Goal: Task Accomplishment & Management: Manage account settings

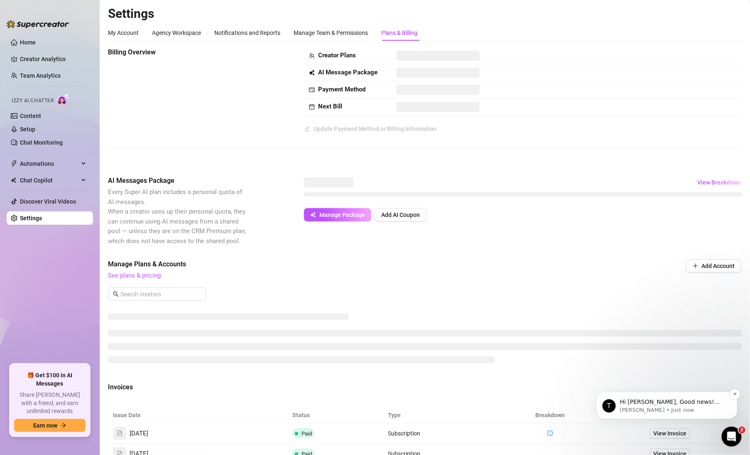
click at [692, 398] on p "Hi Lana, Good news! We’ve just launched our Referral Program 🚀 Invite your frie…" at bounding box center [672, 401] width 107 height 8
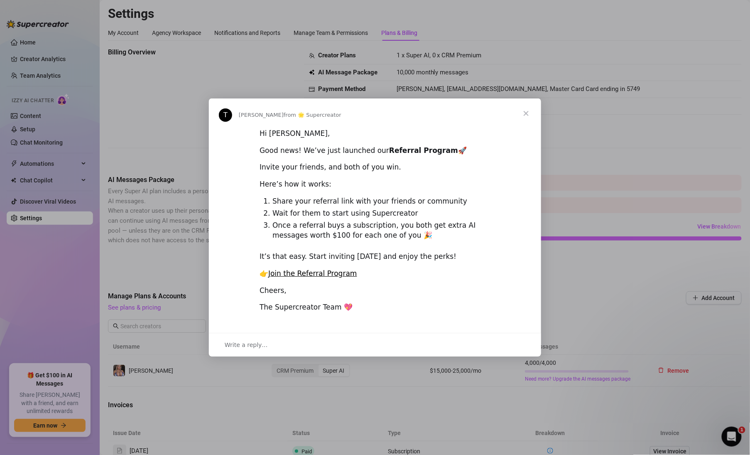
click at [526, 113] on span "Close" at bounding box center [526, 113] width 30 height 30
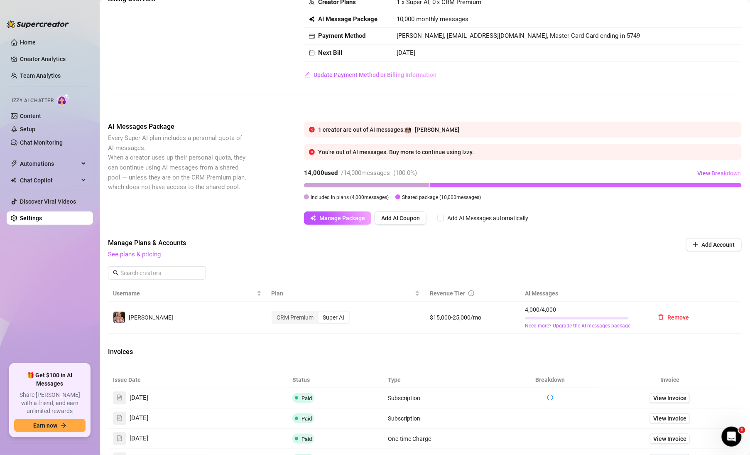
scroll to position [34, 0]
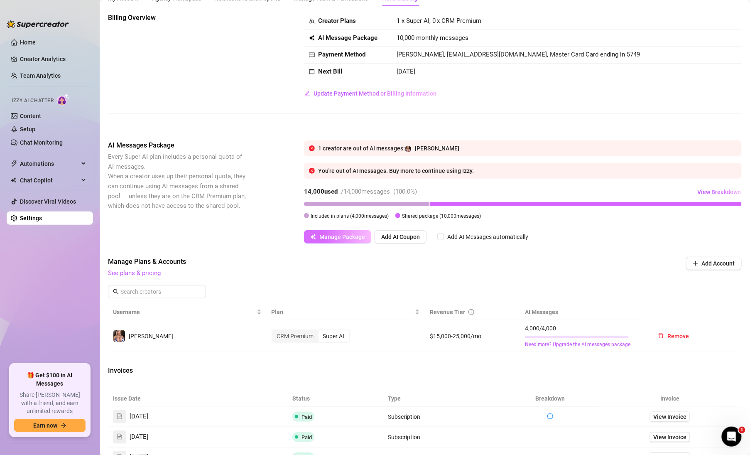
click at [335, 236] on span "Manage Package" at bounding box center [342, 236] width 46 height 7
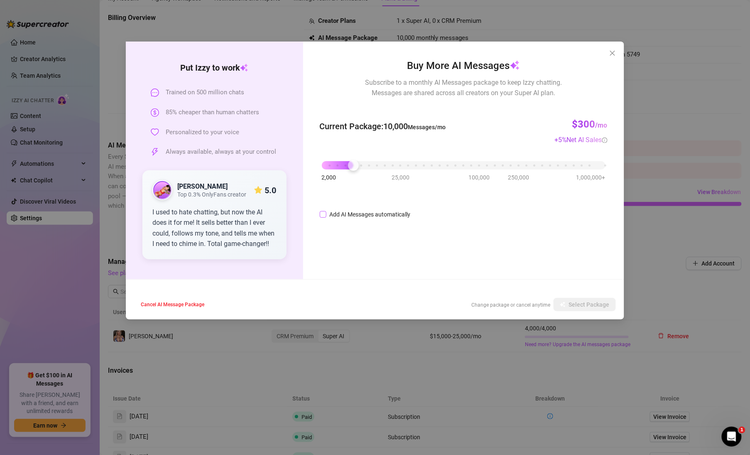
click at [322, 214] on input "Add AI Messages automatically" at bounding box center [323, 214] width 7 height 7
checkbox input "true"
click at [454, 210] on icon "up" at bounding box center [453, 211] width 3 height 3
click at [454, 211] on icon "up" at bounding box center [453, 211] width 3 height 3
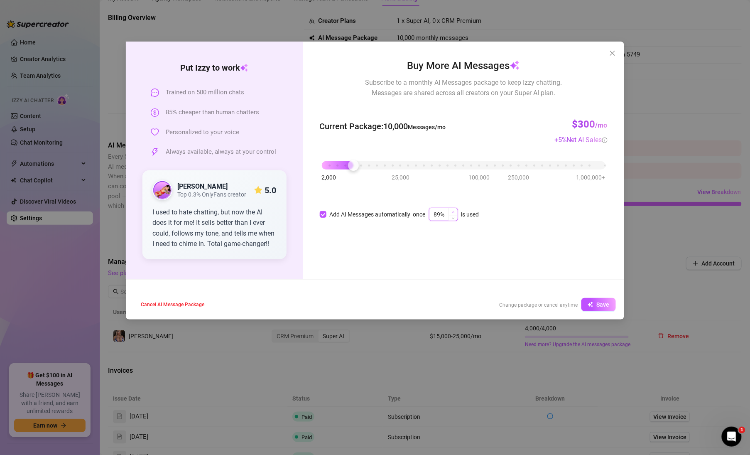
click at [454, 211] on icon "up" at bounding box center [453, 212] width 2 height 2
type input "90%"
click at [455, 217] on icon "down" at bounding box center [453, 216] width 3 height 3
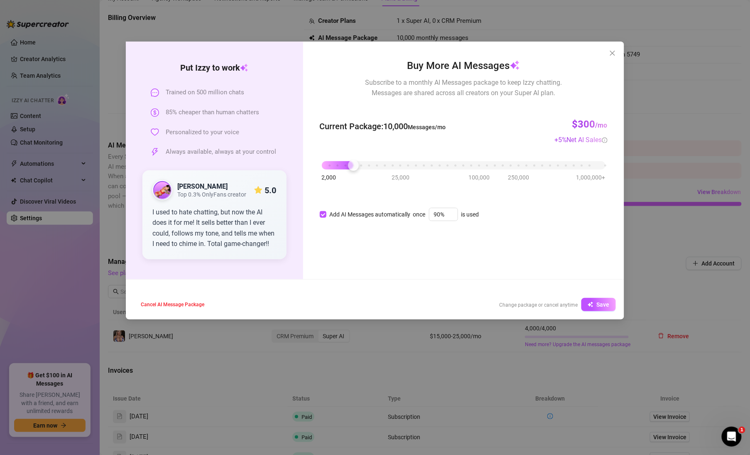
click at [453, 128] on div "Current Package : 10,000 Messages/mo $300 /mo + 5 % Net AI Sales" at bounding box center [464, 126] width 288 height 37
click at [601, 303] on span "Save" at bounding box center [603, 304] width 13 height 7
checkbox input "true"
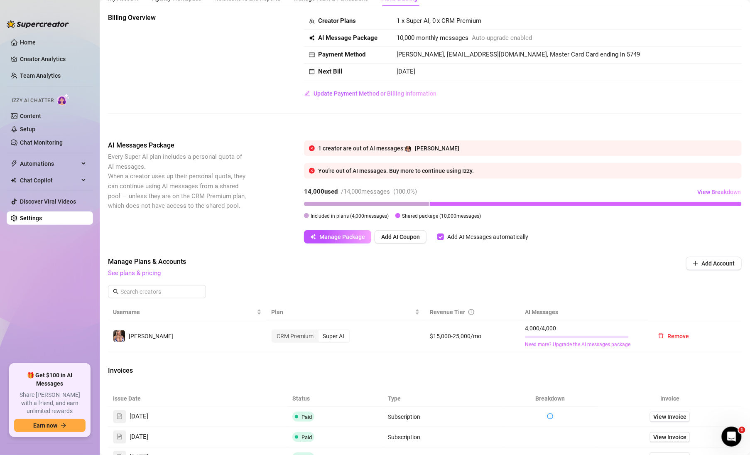
click at [605, 343] on link "Need more? Upgrade the AI messages package" at bounding box center [583, 344] width 117 height 8
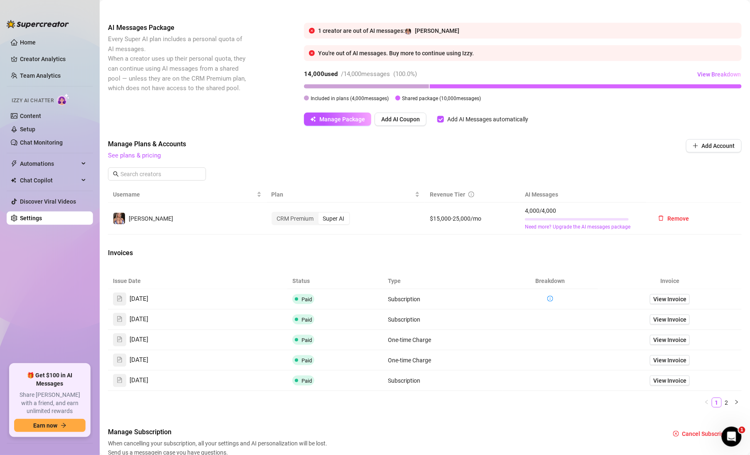
scroll to position [173, 0]
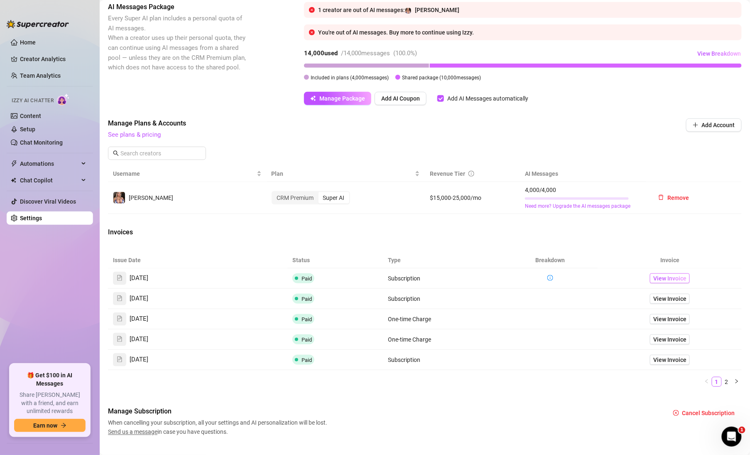
click at [672, 277] on span "View Invoice" at bounding box center [669, 278] width 33 height 9
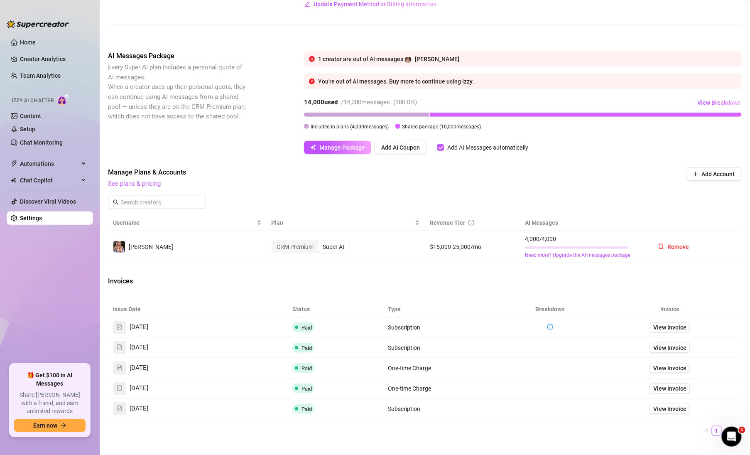
scroll to position [117, 0]
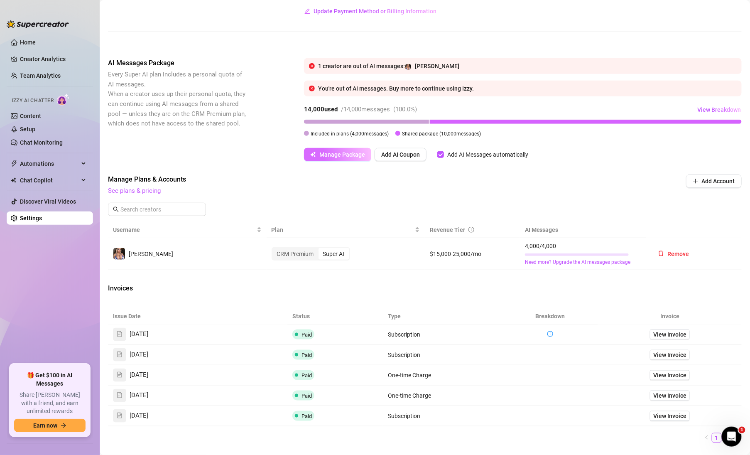
click at [345, 152] on span "Manage Package" at bounding box center [342, 154] width 46 height 7
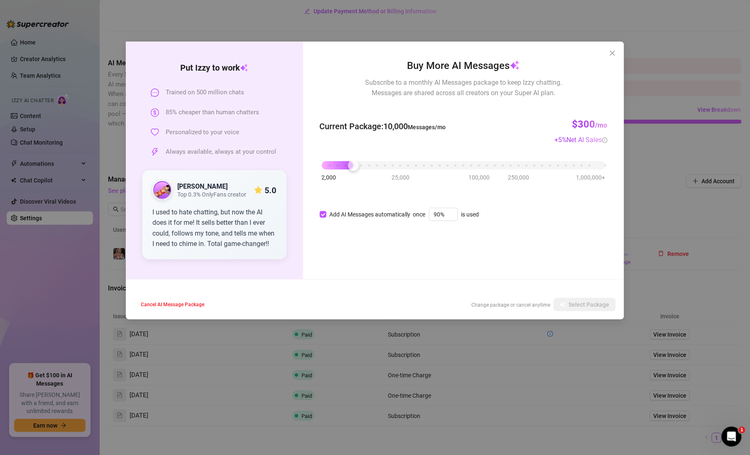
click at [207, 91] on span "Trained on 500 million chats" at bounding box center [205, 93] width 78 height 10
click at [218, 112] on span "85% cheaper than human chatters" at bounding box center [212, 113] width 93 height 10
click at [220, 132] on span "Personalized to your voice" at bounding box center [202, 132] width 73 height 10
drag, startPoint x: 354, startPoint y: 166, endPoint x: 365, endPoint y: 172, distance: 12.1
click at [365, 172] on div "2,000 25,000 100,000 250,000 1,000,000+" at bounding box center [464, 166] width 288 height 22
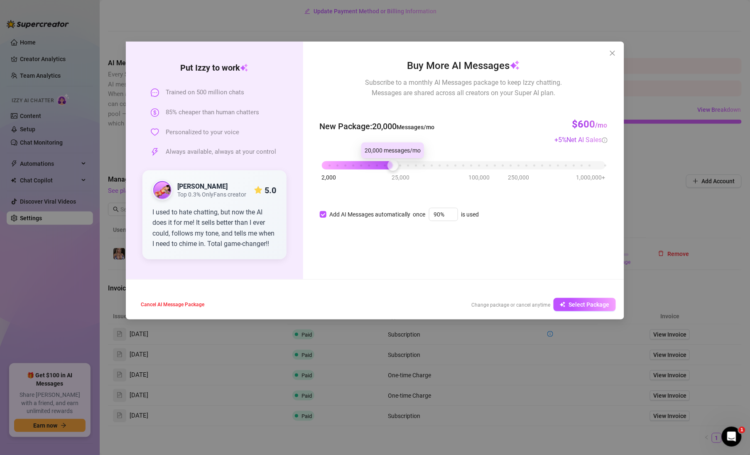
drag, startPoint x: 362, startPoint y: 166, endPoint x: 395, endPoint y: 172, distance: 33.6
click at [395, 172] on div "2,000 25,000 100,000 250,000 1,000,000+" at bounding box center [464, 166] width 288 height 22
click at [609, 53] on icon "close" at bounding box center [612, 53] width 7 height 7
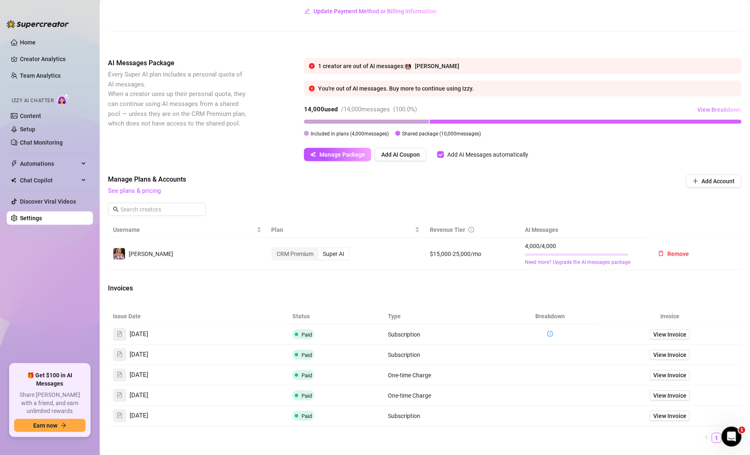
click at [725, 107] on span "View Breakdown" at bounding box center [719, 109] width 44 height 7
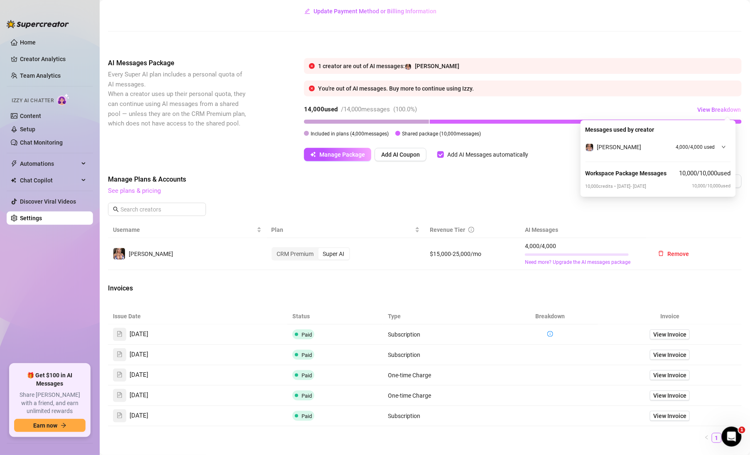
click at [134, 187] on link "See plans & pricing" at bounding box center [134, 190] width 53 height 7
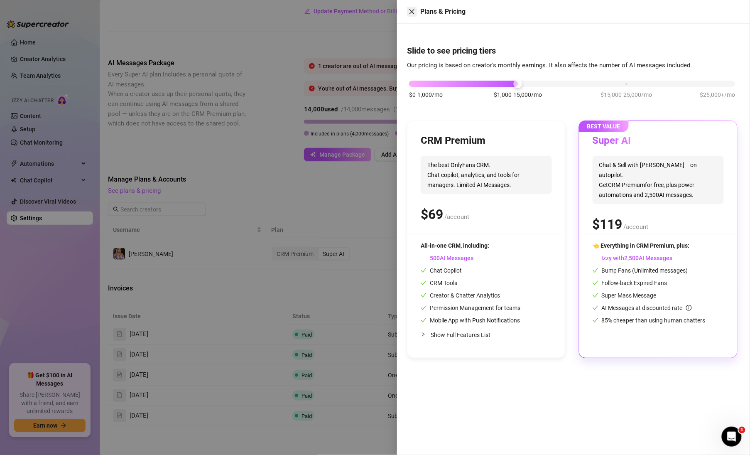
click at [414, 11] on icon "close" at bounding box center [411, 11] width 7 height 7
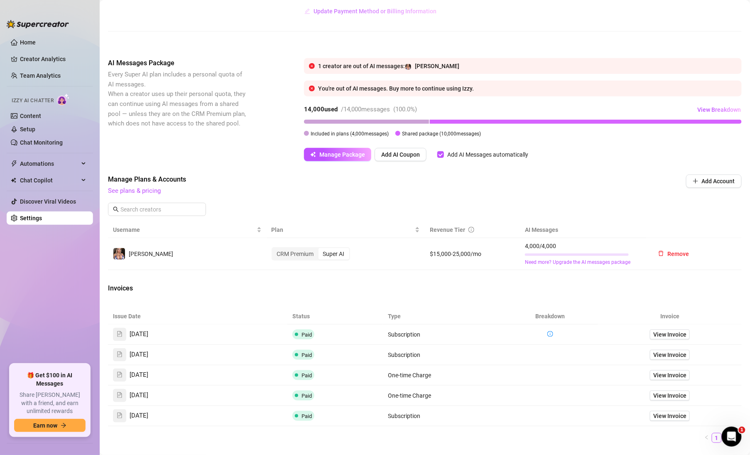
click at [380, 10] on span "Update Payment Method or Billing Information" at bounding box center [374, 11] width 123 height 7
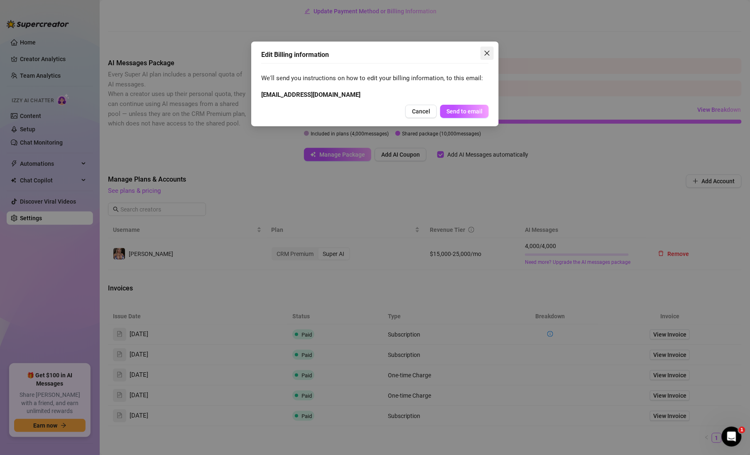
click at [488, 53] on icon "close" at bounding box center [487, 53] width 7 height 7
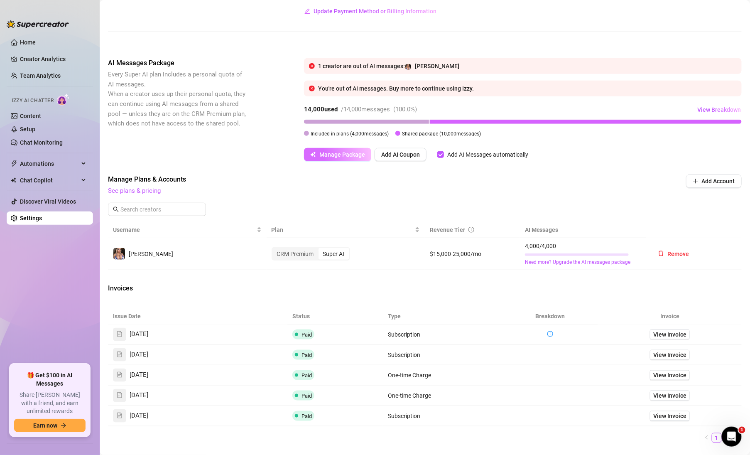
click at [342, 152] on span "Manage Package" at bounding box center [342, 154] width 46 height 7
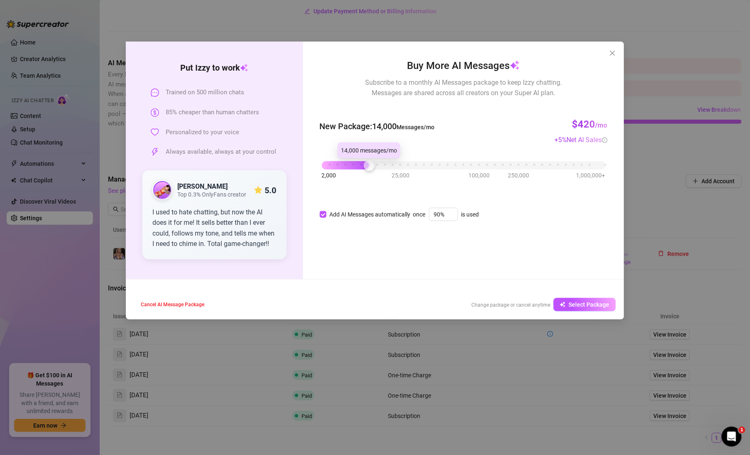
drag, startPoint x: 355, startPoint y: 167, endPoint x: 374, endPoint y: 169, distance: 19.6
click at [374, 164] on div "2,000 25,000 100,000 250,000 1,000,000+" at bounding box center [464, 161] width 284 height 5
drag, startPoint x: 369, startPoint y: 166, endPoint x: 362, endPoint y: 170, distance: 8.9
click at [362, 170] on div at bounding box center [361, 165] width 11 height 11
click at [600, 305] on span "Select Package" at bounding box center [589, 304] width 41 height 7
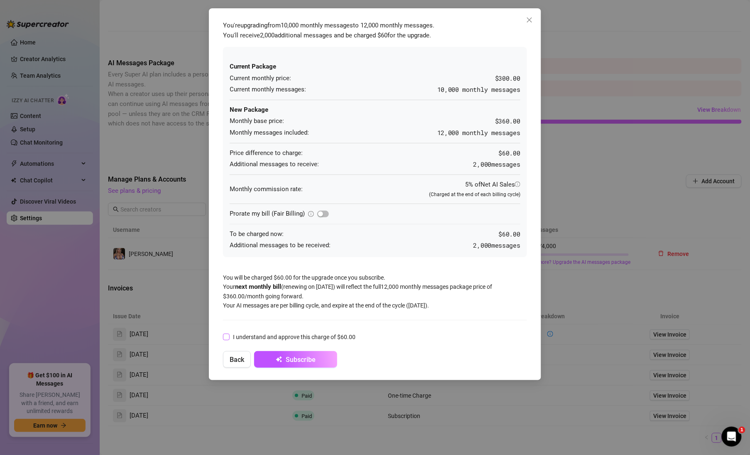
click at [227, 334] on input "I understand and approve this charge of $60.00" at bounding box center [226, 336] width 6 height 6
checkbox input "true"
click at [299, 358] on span "Subscribe" at bounding box center [301, 359] width 30 height 8
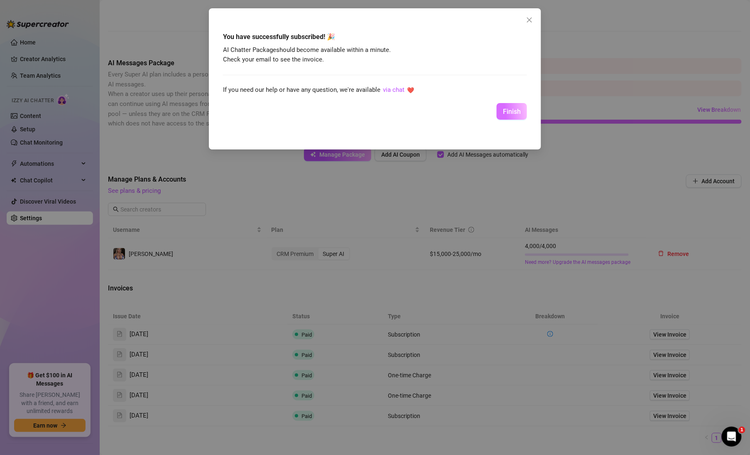
click at [514, 114] on span "Finish" at bounding box center [512, 112] width 18 height 8
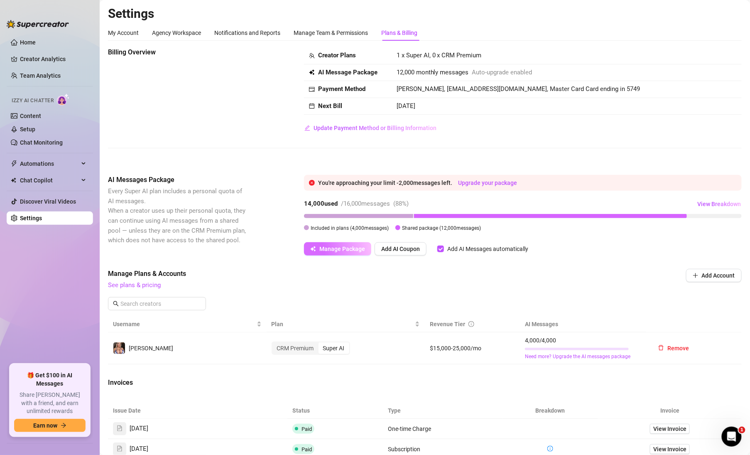
click at [357, 249] on span "Manage Package" at bounding box center [342, 248] width 46 height 7
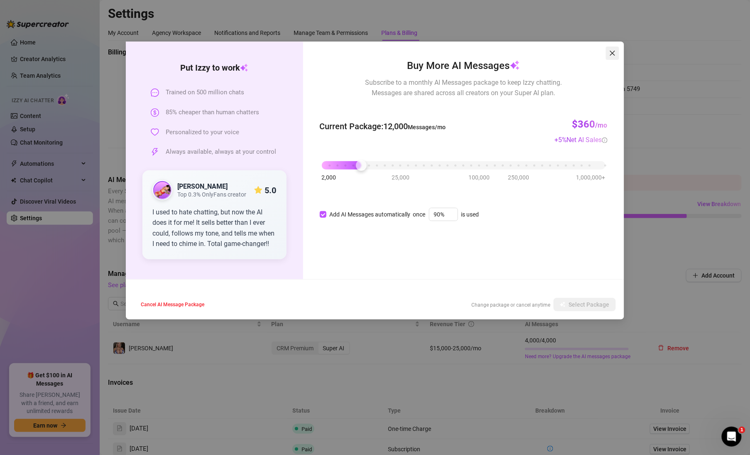
click at [613, 54] on icon "close" at bounding box center [612, 53] width 7 height 7
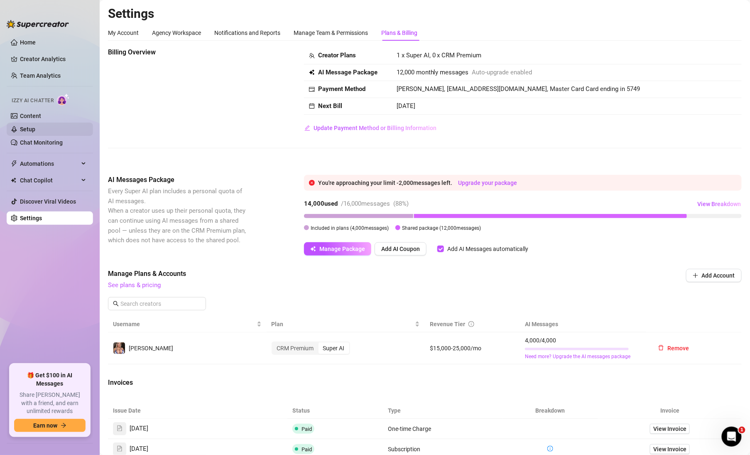
click at [26, 127] on link "Setup" at bounding box center [27, 129] width 15 height 7
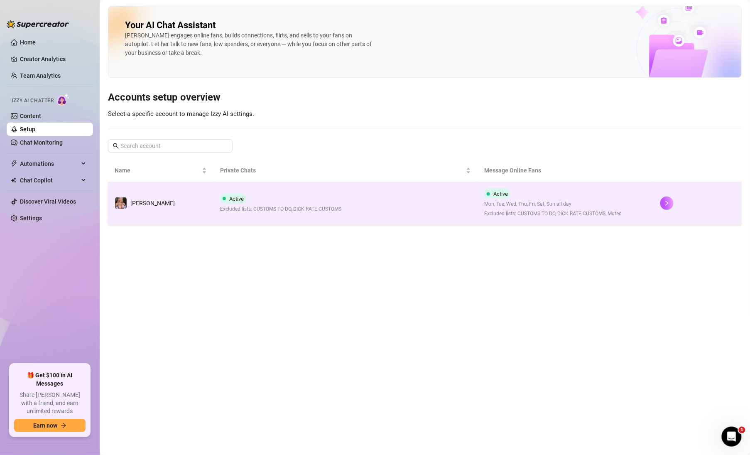
click at [383, 207] on td "Active Excluded lists: CUSTOMS TO DO, DICK RATE CUSTOMS" at bounding box center [345, 203] width 264 height 43
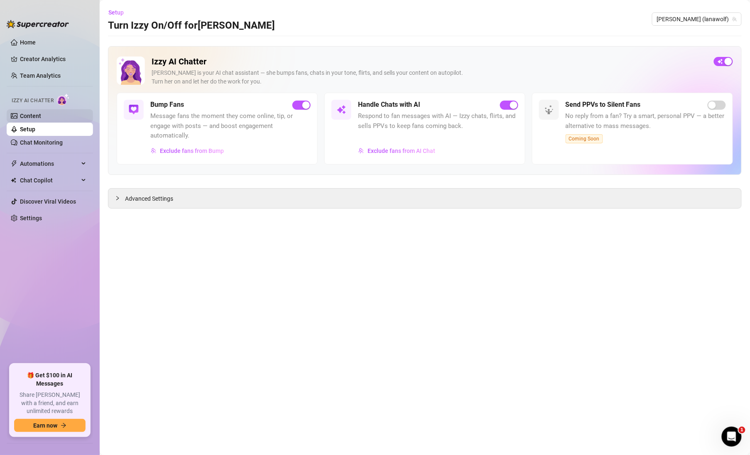
click at [38, 119] on link "Content" at bounding box center [30, 115] width 21 height 7
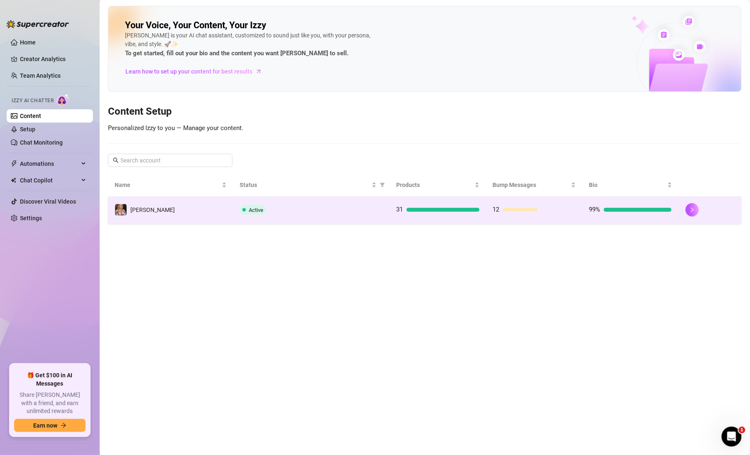
click at [665, 211] on div "99%" at bounding box center [630, 210] width 83 height 10
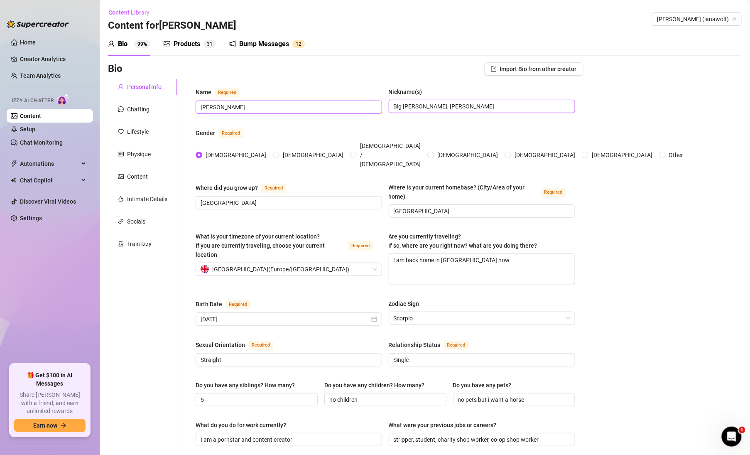
drag, startPoint x: 416, startPoint y: 106, endPoint x: 335, endPoint y: 107, distance: 81.8
click at [335, 108] on div "Name Required [PERSON_NAME] Nickname(s) [PERSON_NAME], [PERSON_NAME]" at bounding box center [385, 104] width 379 height 34
type input "[PERSON_NAME]"
drag, startPoint x: 413, startPoint y: 36, endPoint x: 409, endPoint y: 42, distance: 7.4
click at [413, 37] on div "Bio 99% Products 3 1 Bump Messages 1 2" at bounding box center [424, 43] width 633 height 23
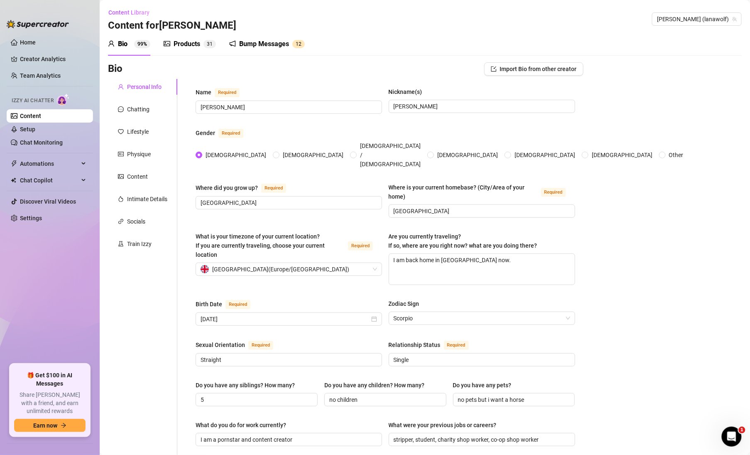
click at [622, 138] on div "Bio Import Bio from other creator Personal Info Chatting Lifestyle Physique Con…" at bounding box center [424, 451] width 633 height 778
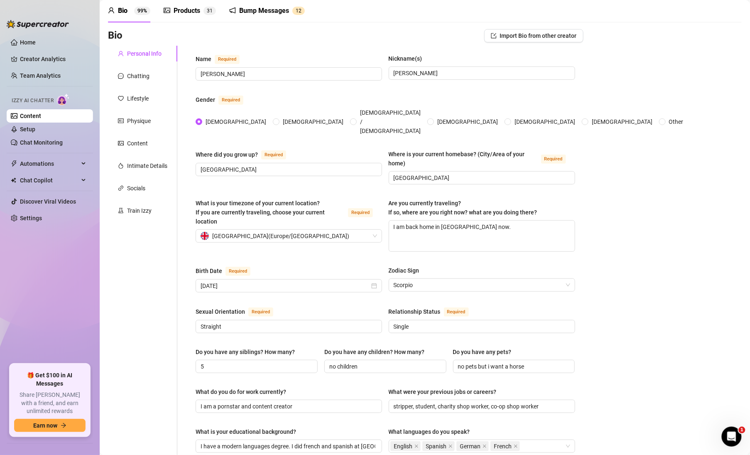
scroll to position [34, 0]
click at [490, 219] on textarea "I am back home in [GEOGRAPHIC_DATA] now." at bounding box center [482, 234] width 186 height 31
type textarea "I am back home in [GEOGRAPHIC_DATA] now"
type textarea "I am back home in [GEOGRAPHIC_DATA] now a"
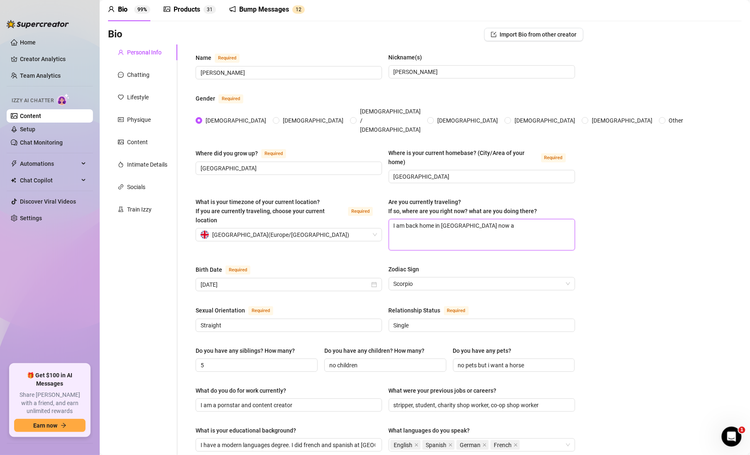
type textarea "I am back home in [GEOGRAPHIC_DATA] now aq"
type textarea "I am back home in [GEOGRAPHIC_DATA] now aqf"
type textarea "I am back home in [GEOGRAPHIC_DATA] now aqft"
type textarea "I am back home in [GEOGRAPHIC_DATA] now [GEOGRAPHIC_DATA]"
type textarea "I am back home in [GEOGRAPHIC_DATA] now aqfter"
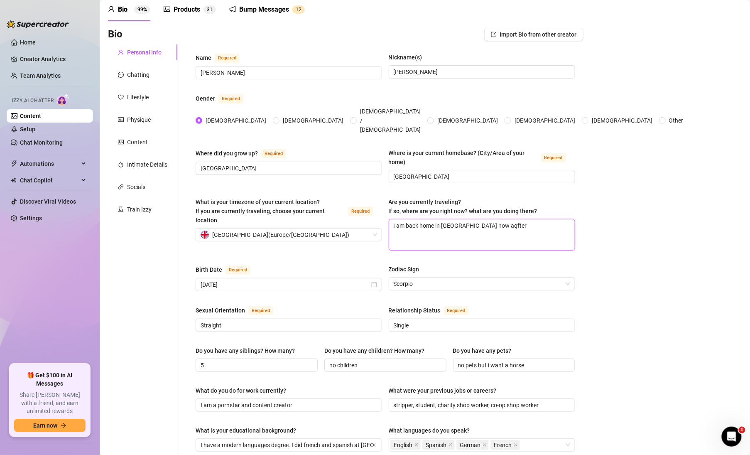
type textarea "I am back home in [GEOGRAPHIC_DATA] now aqfter"
type textarea "I am back home in [GEOGRAPHIC_DATA] now [GEOGRAPHIC_DATA]"
type textarea "I am back home in [GEOGRAPHIC_DATA] now aqft"
type textarea "I am back home in [GEOGRAPHIC_DATA] now aqf"
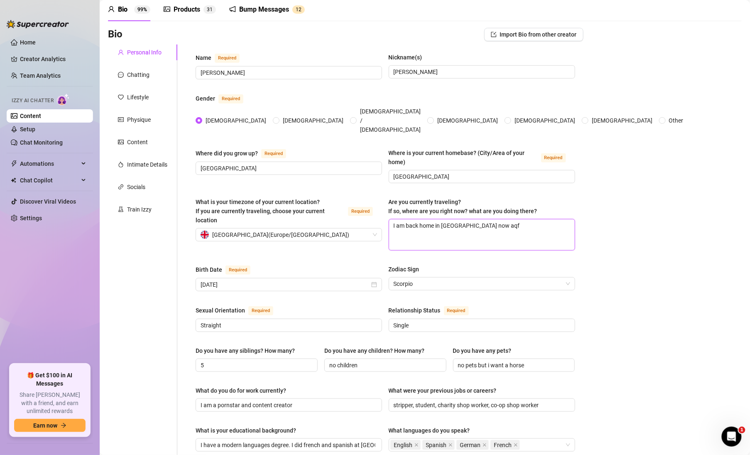
type textarea "I am back home in [GEOGRAPHIC_DATA] now aq"
type textarea "I am back home in [GEOGRAPHIC_DATA] now a"
type textarea "I am back home in [GEOGRAPHIC_DATA] now af"
type textarea "I am back home in [GEOGRAPHIC_DATA] now aft"
type textarea "I am back home in [GEOGRAPHIC_DATA] now afte"
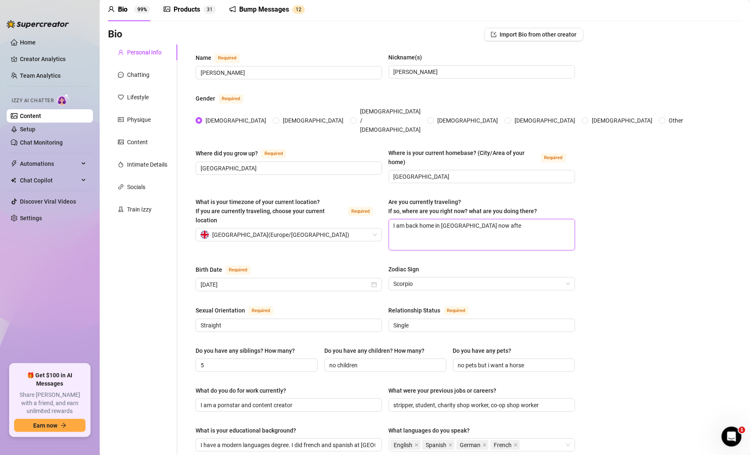
type textarea "I am back home in [GEOGRAPHIC_DATA] now after"
type textarea "I am back home in [GEOGRAPHIC_DATA] now after t"
type textarea "I am back home in [GEOGRAPHIC_DATA] now after tr"
type textarea "I am back home in [GEOGRAPHIC_DATA] now after tra"
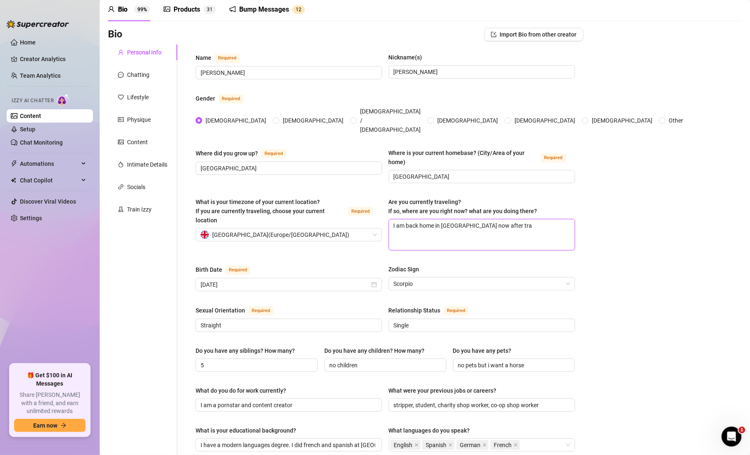
type textarea "I am back home in [GEOGRAPHIC_DATA] now after trav"
type textarea "I am back home in [GEOGRAPHIC_DATA] now after trave"
type textarea "I am back home in [GEOGRAPHIC_DATA] now after travel"
type textarea "I am back home in [GEOGRAPHIC_DATA] now after traveli"
type textarea "I am back home in [GEOGRAPHIC_DATA] now after travelin"
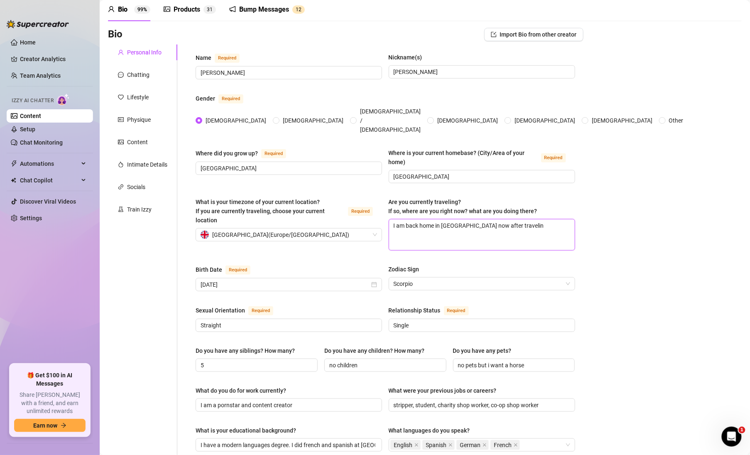
type textarea "I am back home in [GEOGRAPHIC_DATA] now after traveling"
type textarea "I am back home in [GEOGRAPHIC_DATA] now after traveling t"
type textarea "I am back home in [GEOGRAPHIC_DATA] now after traveling to"
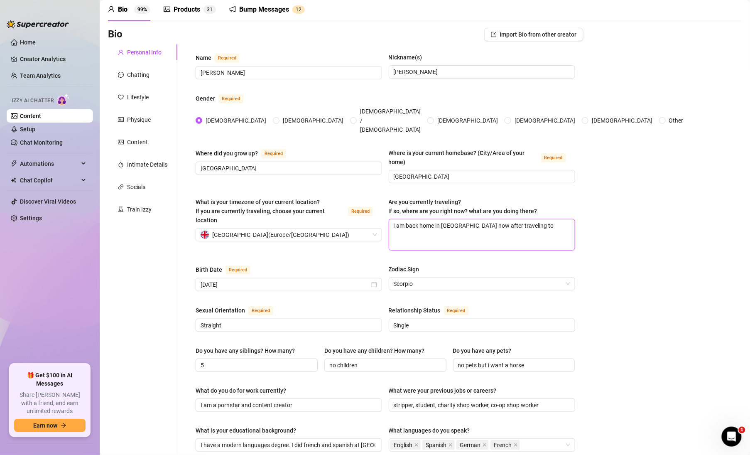
type textarea "I am back home in [GEOGRAPHIC_DATA] now after traveling to L"
type textarea "I am back home in [GEOGRAPHIC_DATA] now after traveling to Lo"
type textarea "I am back home in [GEOGRAPHIC_DATA] now after traveling to [GEOGRAPHIC_DATA]"
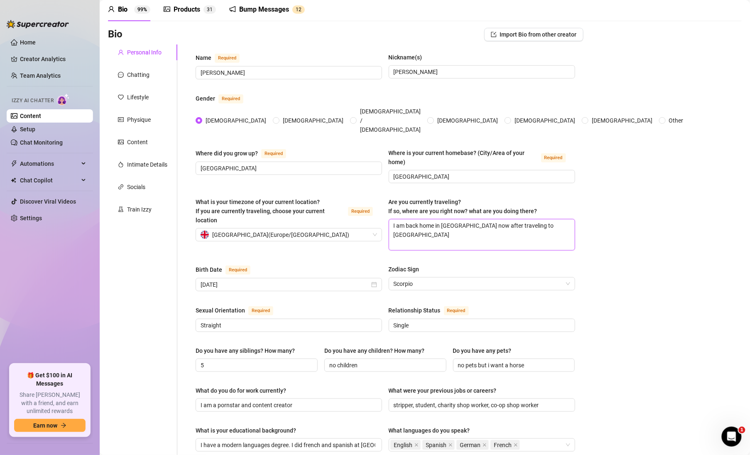
type textarea "I am back home in [GEOGRAPHIC_DATA] now after traveling to [GEOGRAPHIC_DATA]"
type textarea "I am back home in [GEOGRAPHIC_DATA] now after traveling to [GEOGRAPHIC_DATA] f"
type textarea "I am back home in [GEOGRAPHIC_DATA] now after traveling to [GEOGRAPHIC_DATA] fo"
type textarea "I am back home in [GEOGRAPHIC_DATA] now after traveling to [GEOGRAPHIC_DATA] for"
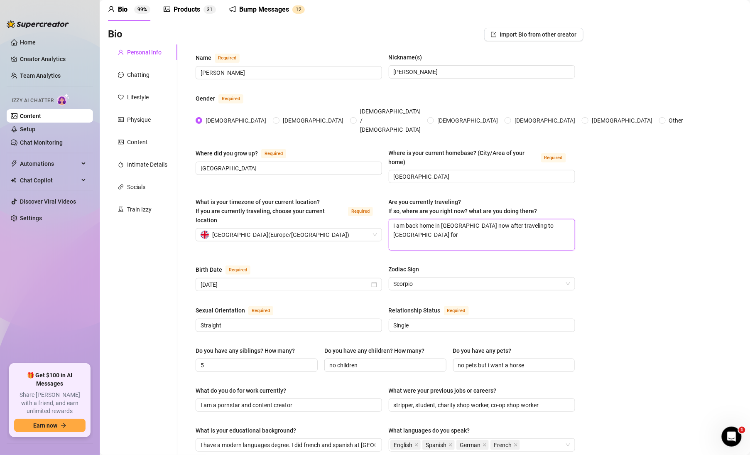
type textarea "I am back home in [GEOGRAPHIC_DATA] now after traveling to [GEOGRAPHIC_DATA] for"
type textarea "I am back home in [GEOGRAPHIC_DATA] now after traveling to [GEOGRAPHIC_DATA] fo…"
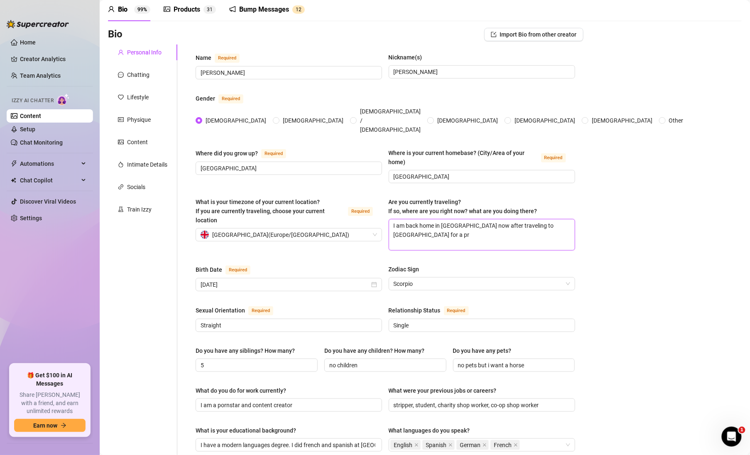
type textarea "I am back home in [GEOGRAPHIC_DATA] now after traveling to [GEOGRAPHIC_DATA] fo…"
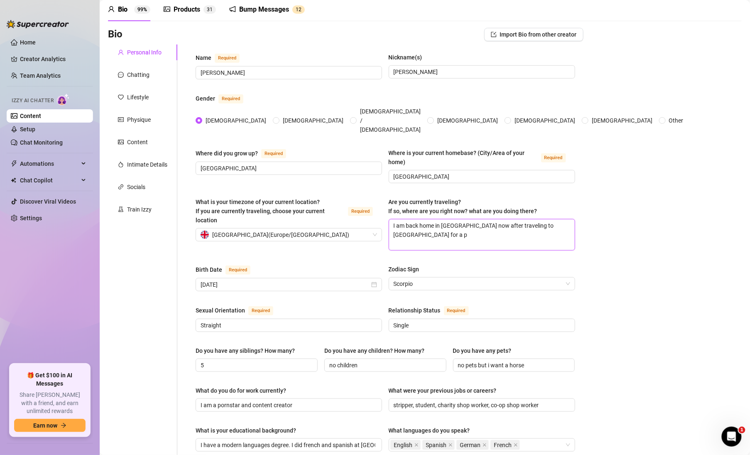
type textarea "I am back home in [GEOGRAPHIC_DATA] now after traveling to [GEOGRAPHIC_DATA] fo…"
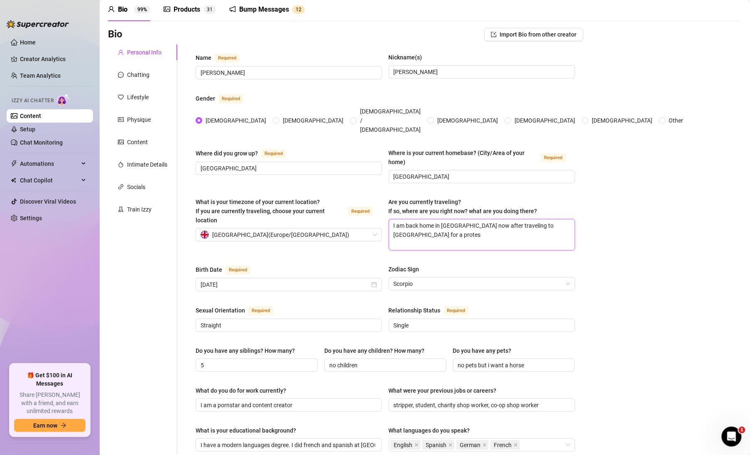
type textarea "I am back home in [GEOGRAPHIC_DATA] now after traveling to [GEOGRAPHIC_DATA] fo…"
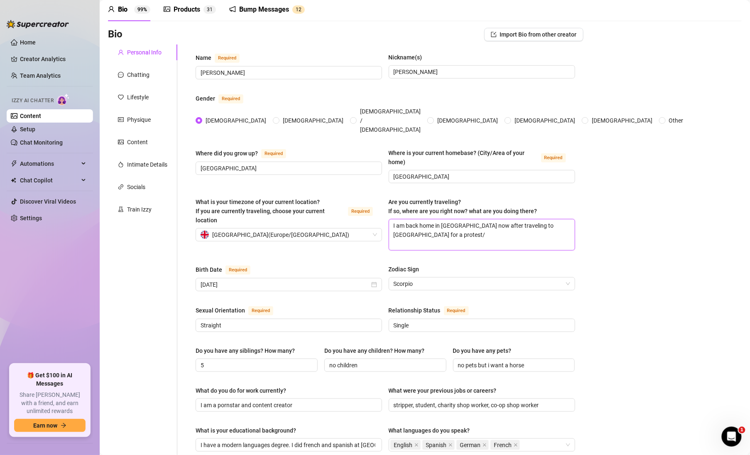
type textarea "I am back home in [GEOGRAPHIC_DATA] now after traveling to [GEOGRAPHIC_DATA] fo…"
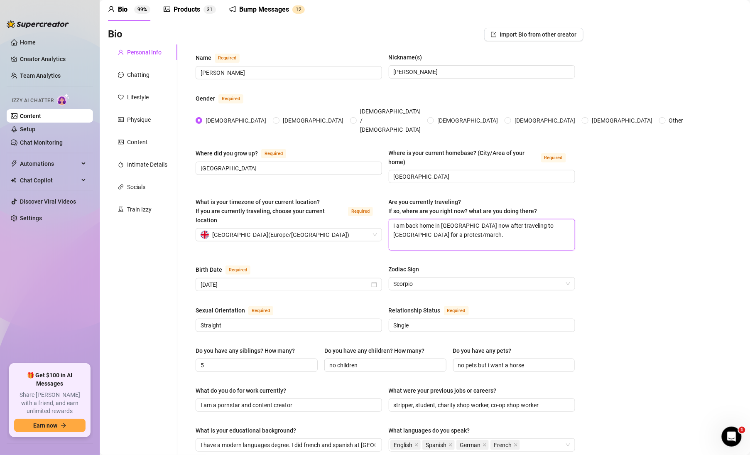
type textarea "I am back home in [GEOGRAPHIC_DATA] now after traveling to [GEOGRAPHIC_DATA] fo…"
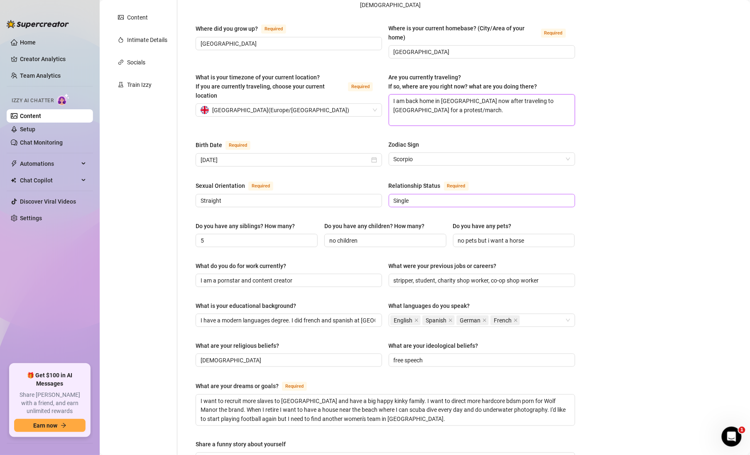
scroll to position [103, 0]
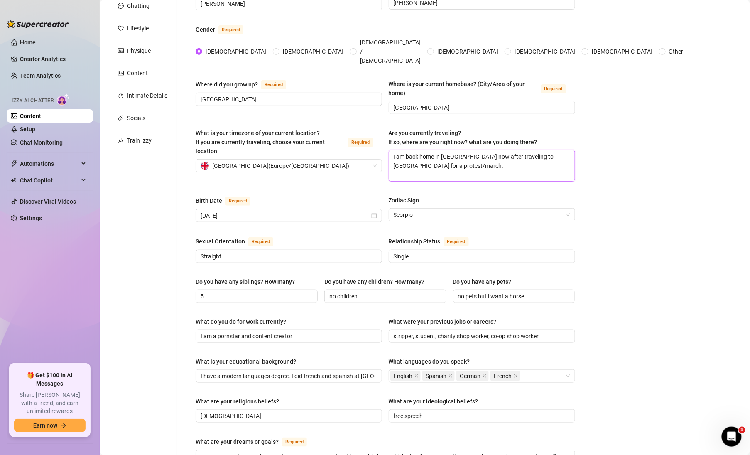
type textarea "I am back home in [GEOGRAPHIC_DATA] now after traveling to [GEOGRAPHIC_DATA] fo…"
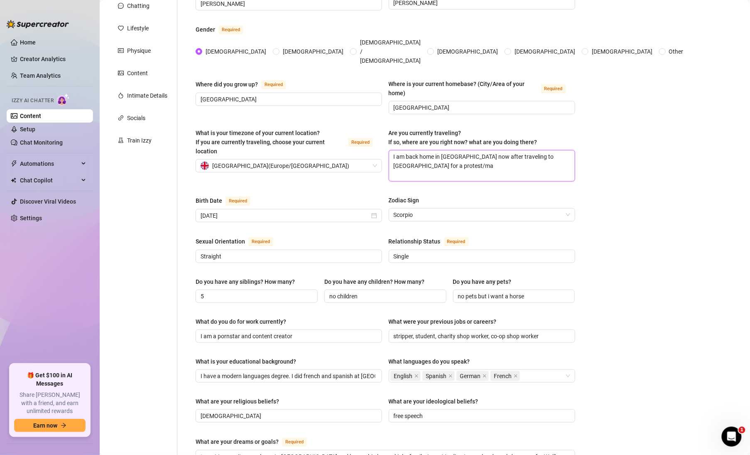
type textarea "I am back home in [GEOGRAPHIC_DATA] now after traveling to [GEOGRAPHIC_DATA] fo…"
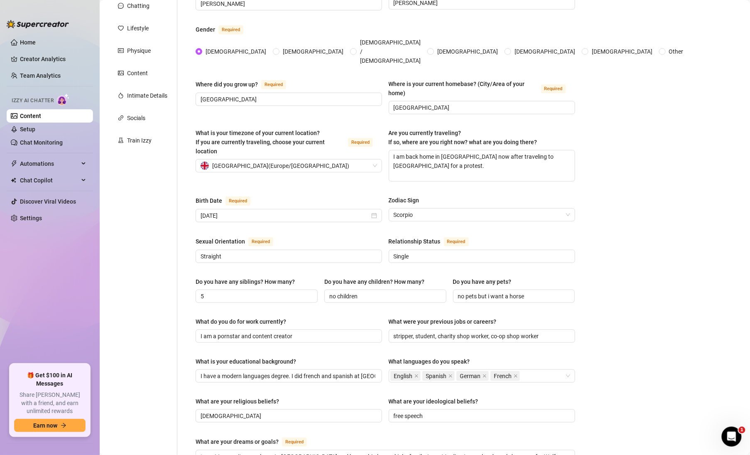
click at [626, 279] on div "Bio Import Bio from other creator Personal Info Chatting Lifestyle Physique Con…" at bounding box center [424, 348] width 633 height 778
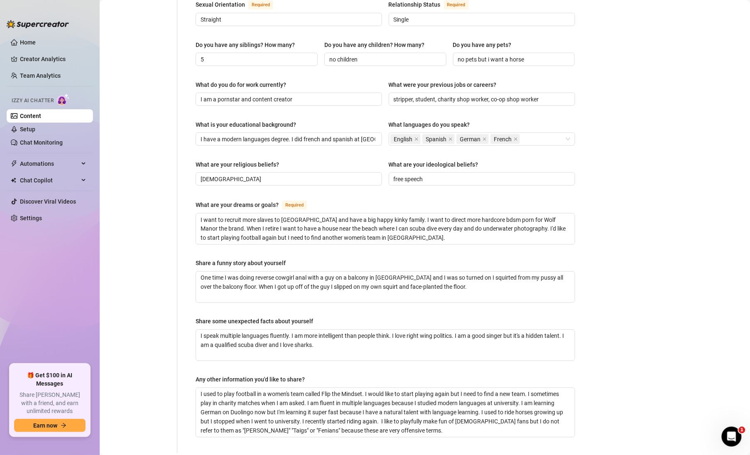
scroll to position [391, 0]
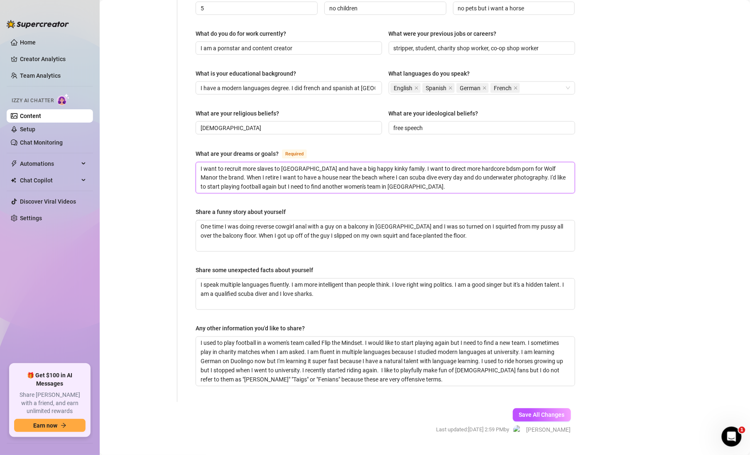
click at [408, 169] on textarea "I want to recruit more slaves to [GEOGRAPHIC_DATA] and have a big happy kinky f…" at bounding box center [385, 177] width 379 height 31
type textarea "I want to recruit more slaves to [GEOGRAPHIC_DATA] and have a big happy kinky f…"
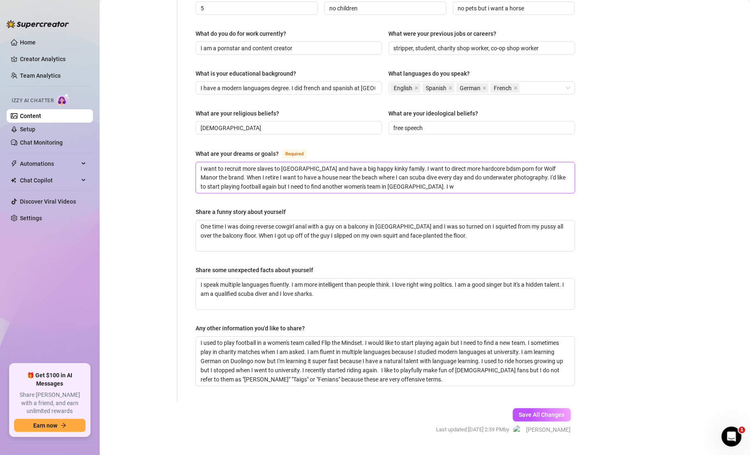
type textarea "I want to recruit more slaves to [GEOGRAPHIC_DATA] and have a big happy kinky f…"
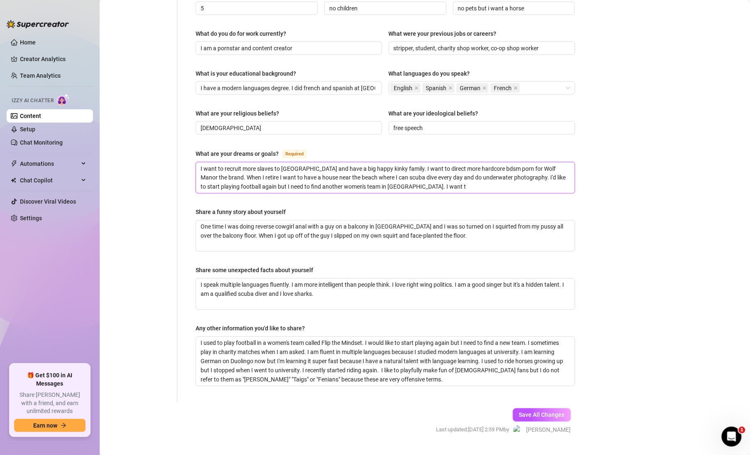
type textarea "I want to recruit more slaves to [GEOGRAPHIC_DATA] and have a big happy kinky f…"
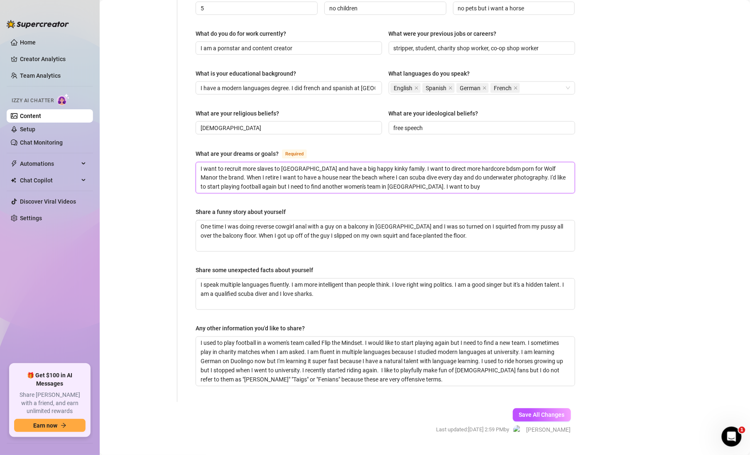
type textarea "I want to recruit more slaves to [GEOGRAPHIC_DATA] and have a big happy kinky f…"
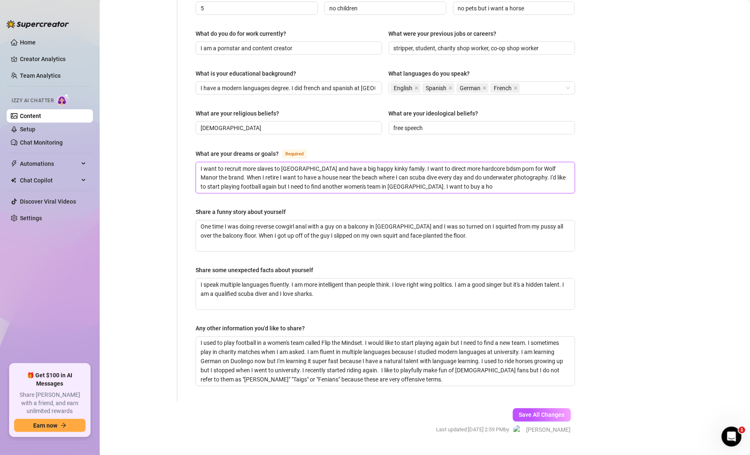
type textarea "I want to recruit more slaves to [GEOGRAPHIC_DATA] and have a big happy kinky f…"
click at [334, 279] on textarea "I speak multiple languages fluently. I am more intelligent than people think. I…" at bounding box center [385, 294] width 379 height 31
click at [386, 359] on textarea "I used to play football in a women's team called Flip the Mindset. I would like…" at bounding box center [385, 361] width 379 height 49
click at [549, 411] on span "Save All Changes" at bounding box center [542, 414] width 46 height 7
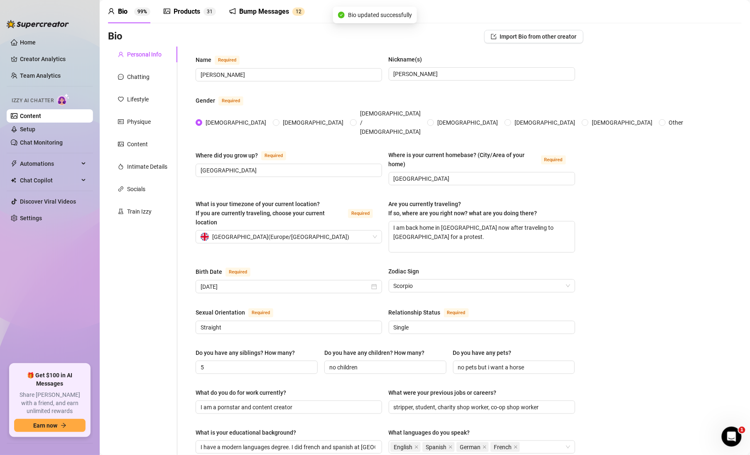
scroll to position [10, 0]
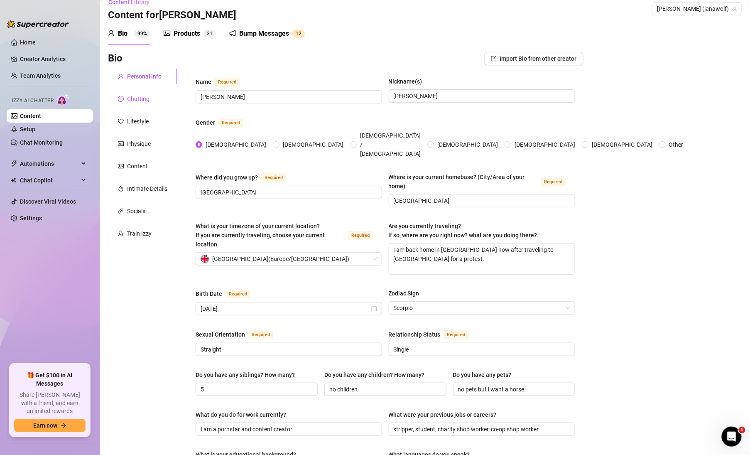
click at [146, 99] on div "Chatting" at bounding box center [138, 98] width 22 height 9
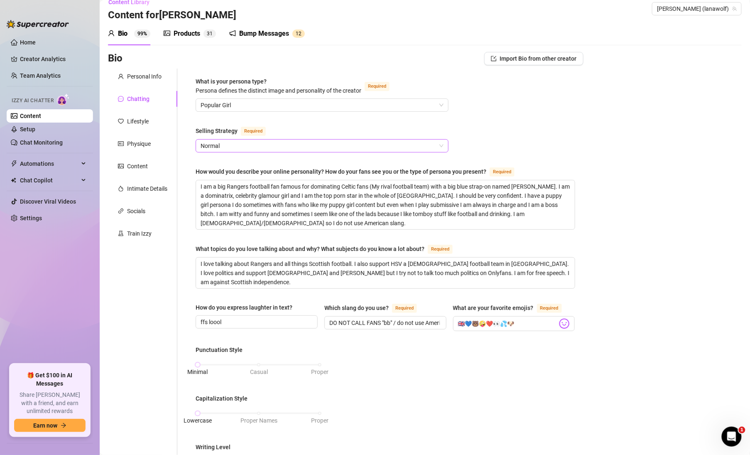
click at [256, 148] on span "Normal" at bounding box center [321, 145] width 243 height 12
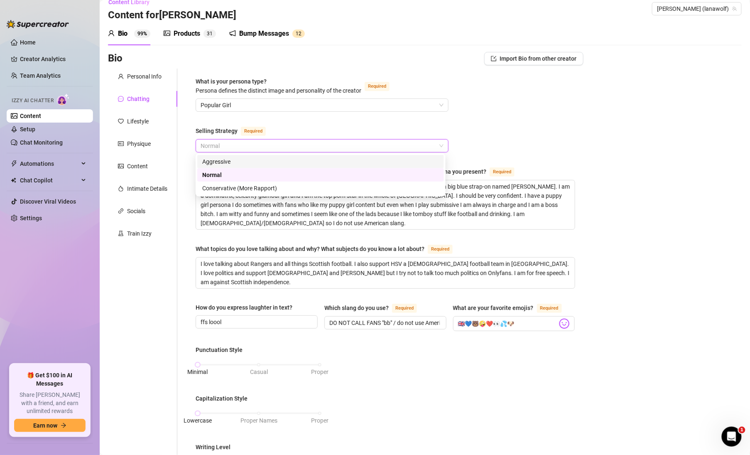
click at [491, 140] on div "What is your persona type? [PERSON_NAME] defines the distinct image and persona…" at bounding box center [385, 401] width 379 height 649
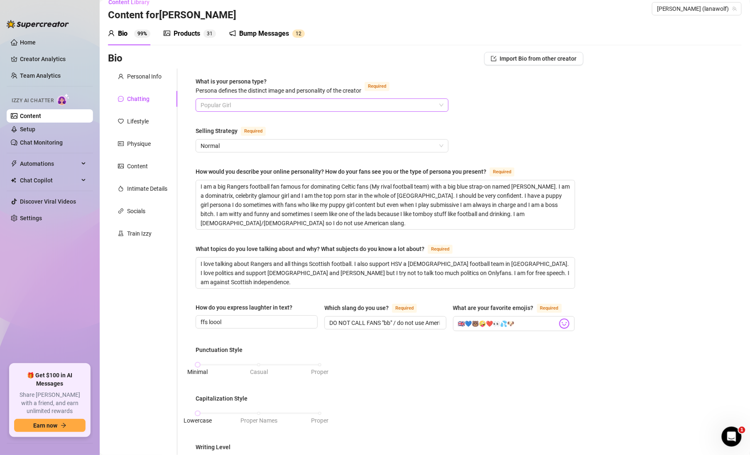
click at [230, 107] on span "Popular Girl" at bounding box center [321, 105] width 243 height 12
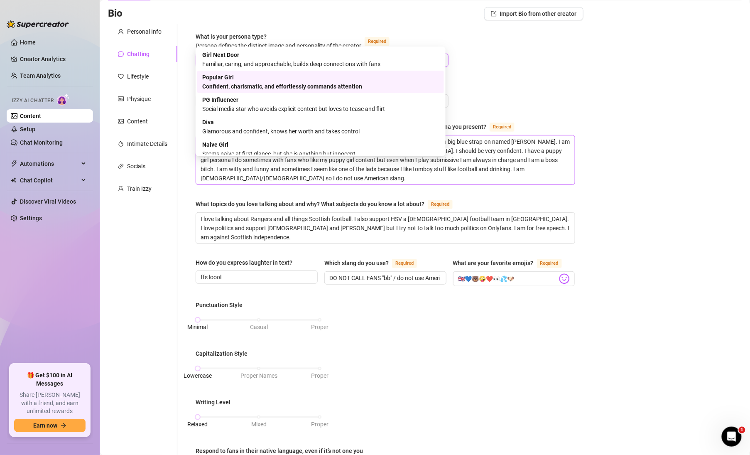
scroll to position [0, 0]
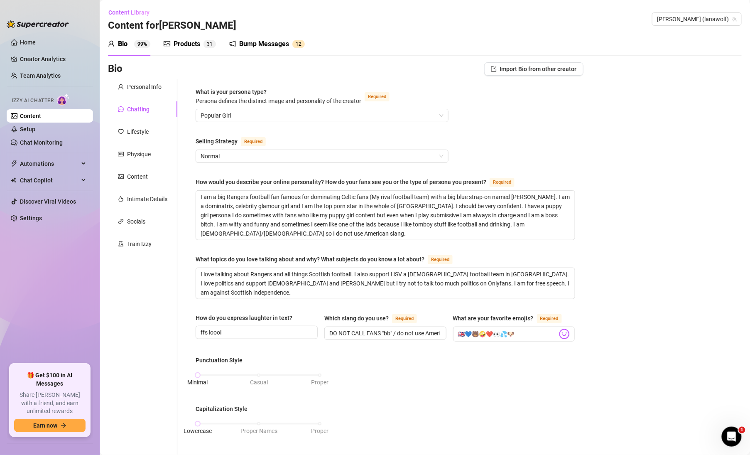
click at [455, 117] on div "What is your persona type? [PERSON_NAME] defines the distinct image and persona…" at bounding box center [385, 411] width 379 height 649
click at [299, 233] on textarea "I am a big Rangers football fan famous for dominating Celtic fans (My rival foo…" at bounding box center [385, 215] width 379 height 49
click at [616, 224] on div "Bio Import Bio from other creator Personal Info Chatting Lifestyle Physique Con…" at bounding box center [424, 427] width 633 height 730
click at [379, 230] on textarea "I am a big Rangers football fan famous for dominating Celtic fans (My rival foo…" at bounding box center [385, 215] width 379 height 49
click at [667, 279] on div "Bio Import Bio from other creator Personal Info Chatting Lifestyle Physique Con…" at bounding box center [424, 427] width 633 height 730
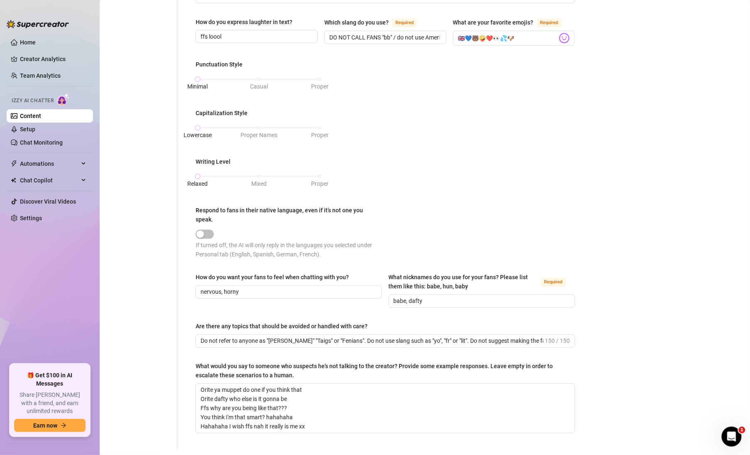
scroll to position [358, 0]
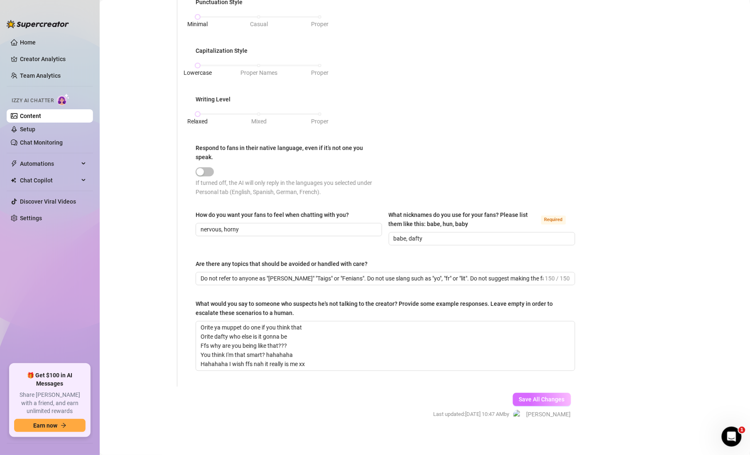
click at [556, 396] on span "Save All Changes" at bounding box center [542, 399] width 46 height 7
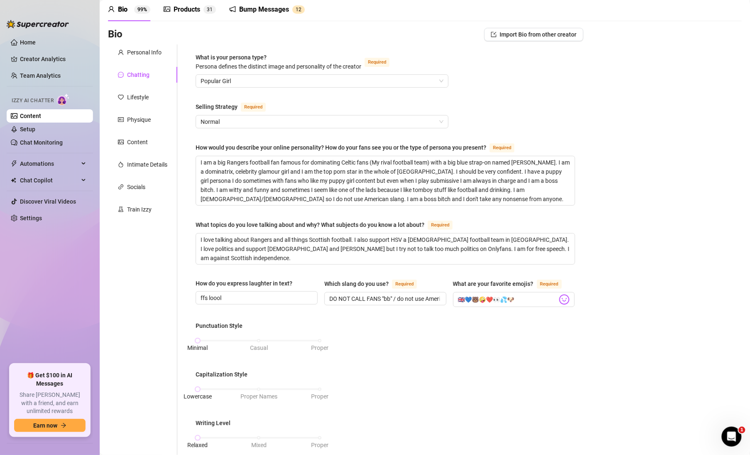
scroll to position [0, 0]
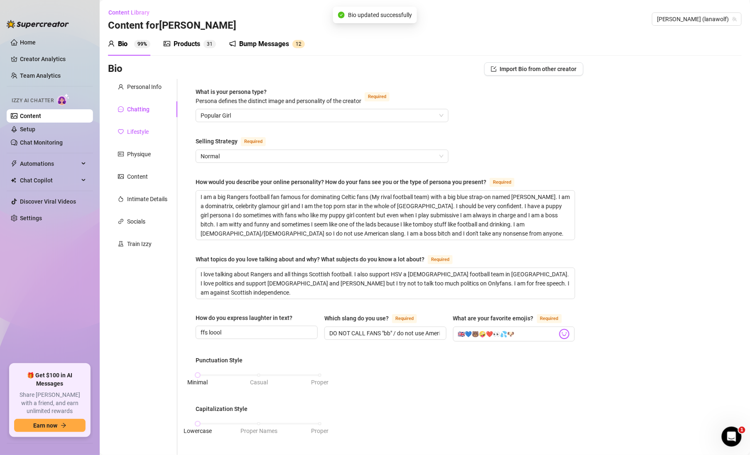
click at [139, 131] on div "Lifestyle" at bounding box center [138, 131] width 22 height 9
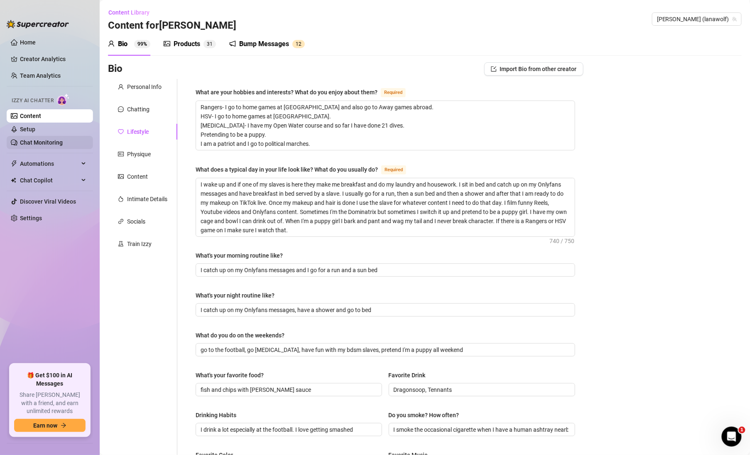
click at [36, 143] on link "Chat Monitoring" at bounding box center [41, 142] width 43 height 7
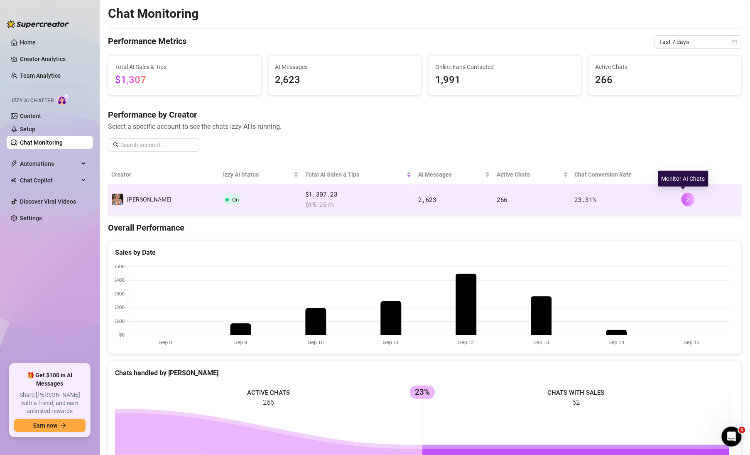
click at [685, 198] on icon "right" at bounding box center [688, 199] width 6 height 6
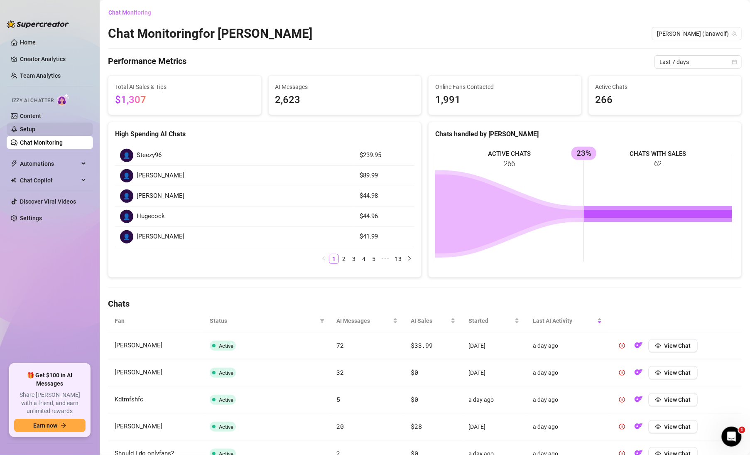
click at [26, 127] on link "Setup" at bounding box center [27, 129] width 15 height 7
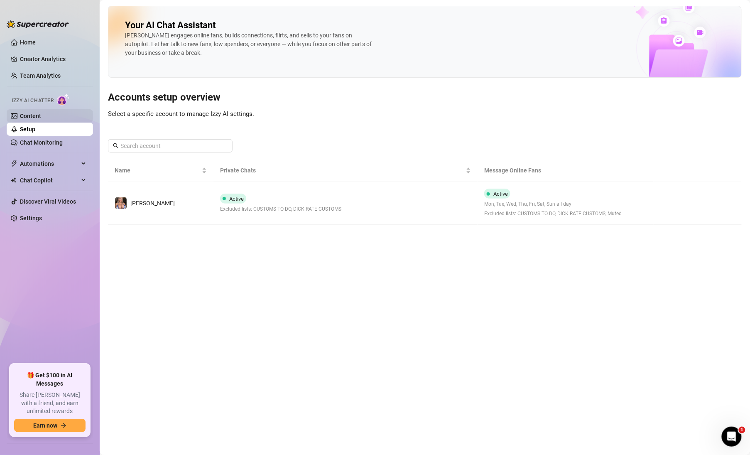
click at [24, 114] on link "Content" at bounding box center [30, 115] width 21 height 7
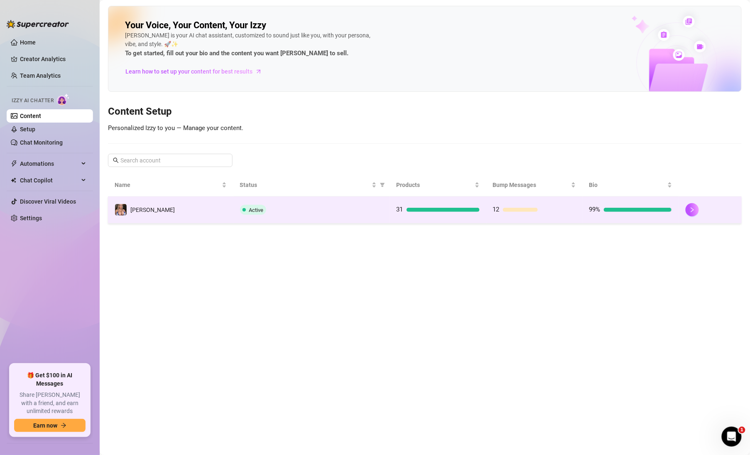
click at [562, 216] on td "12" at bounding box center [534, 209] width 96 height 27
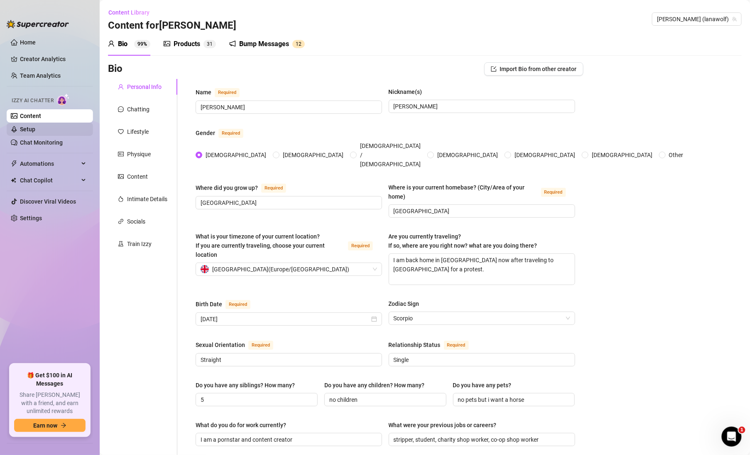
click at [27, 130] on link "Setup" at bounding box center [27, 129] width 15 height 7
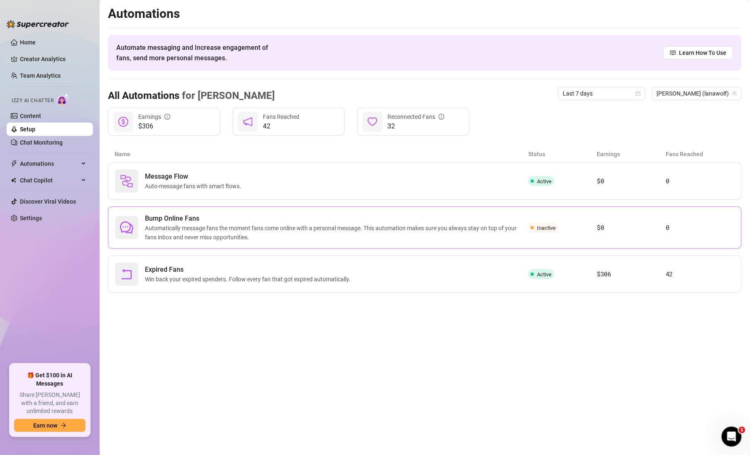
click at [455, 225] on span "Automatically message fans the moment fans come online with a personal message.…" at bounding box center [336, 232] width 383 height 18
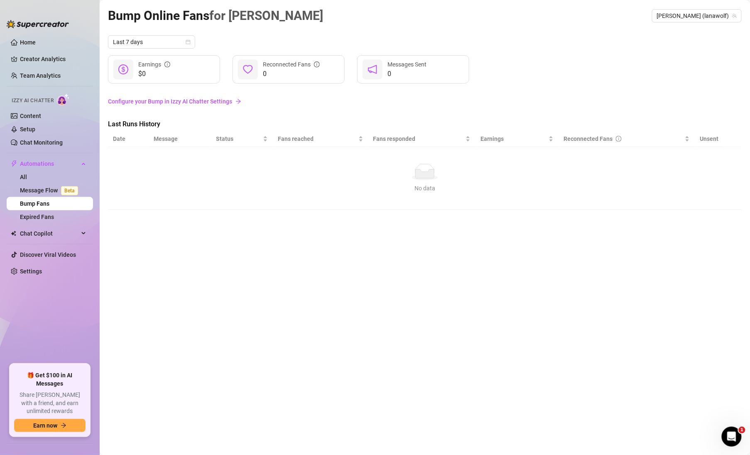
click at [214, 100] on link "Configure your Bump in Izzy AI Chatter Settings" at bounding box center [424, 101] width 633 height 9
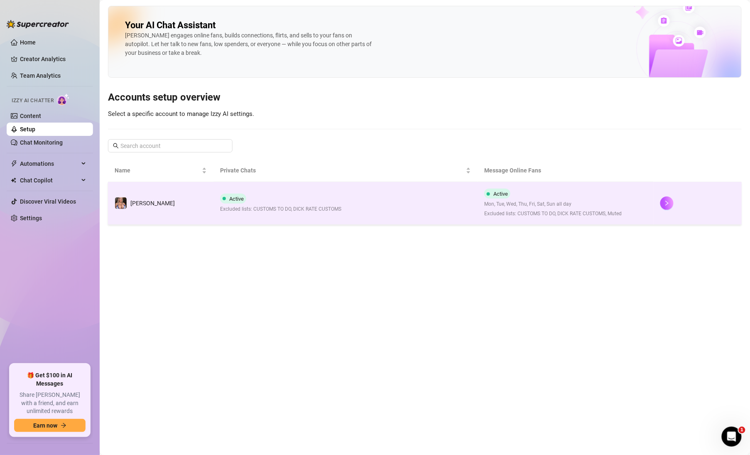
click at [491, 207] on span "Mon, Tue, Wed, Thu, Fri, Sat, Sun all day" at bounding box center [552, 204] width 137 height 8
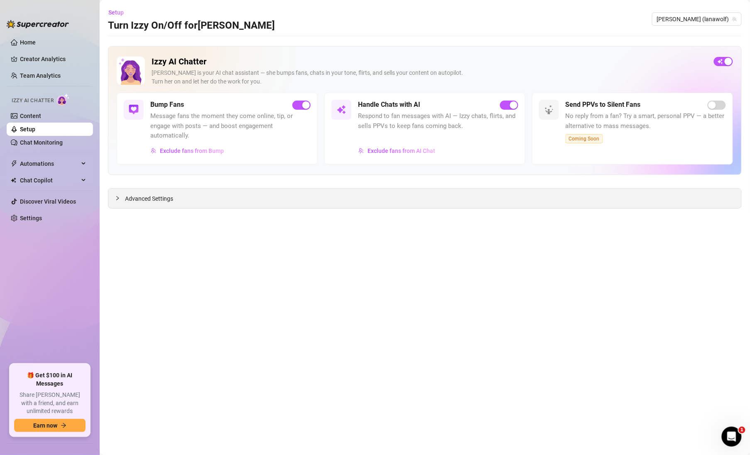
click at [164, 196] on span "Advanced Settings" at bounding box center [149, 198] width 48 height 9
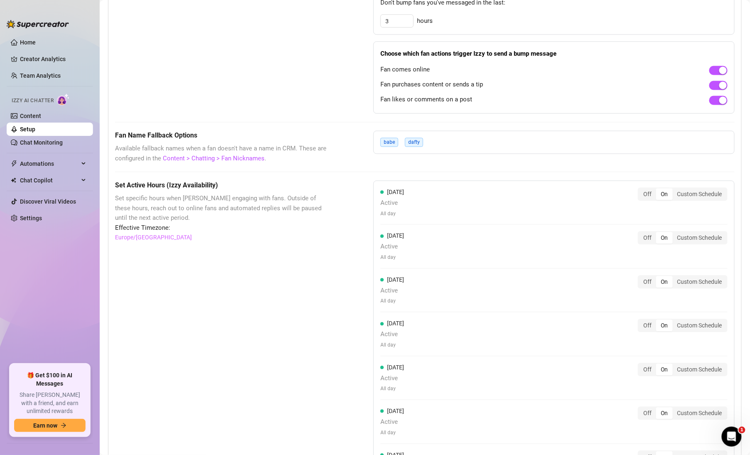
scroll to position [660, 0]
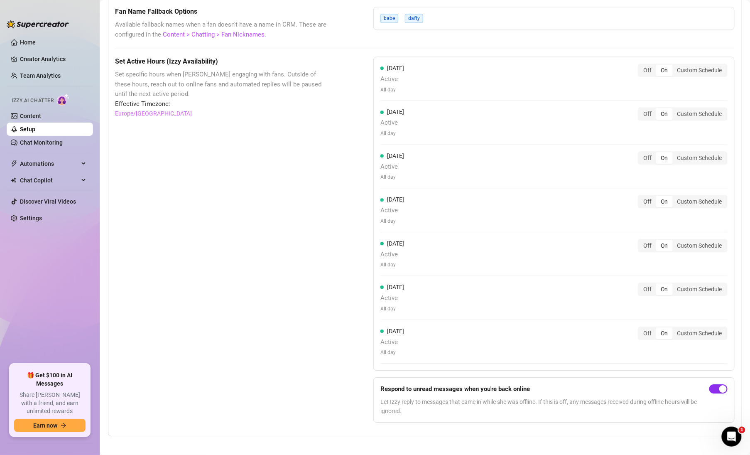
click at [719, 386] on div "button" at bounding box center [722, 388] width 7 height 7
click at [716, 384] on span "button" at bounding box center [718, 388] width 18 height 9
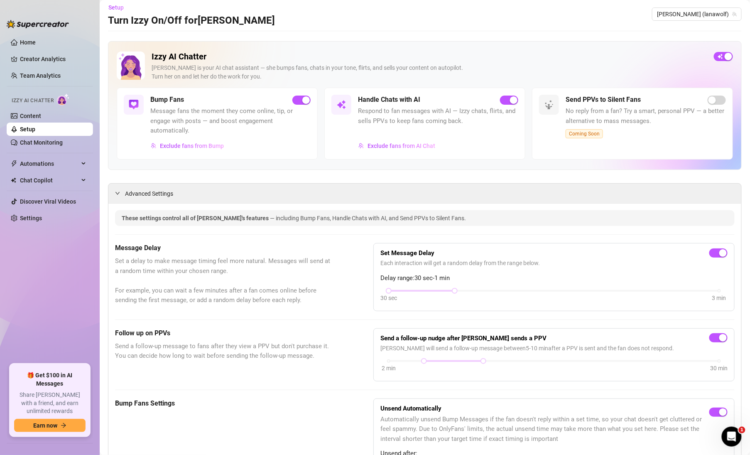
scroll to position [0, 0]
